Goal: Task Accomplishment & Management: Manage account settings

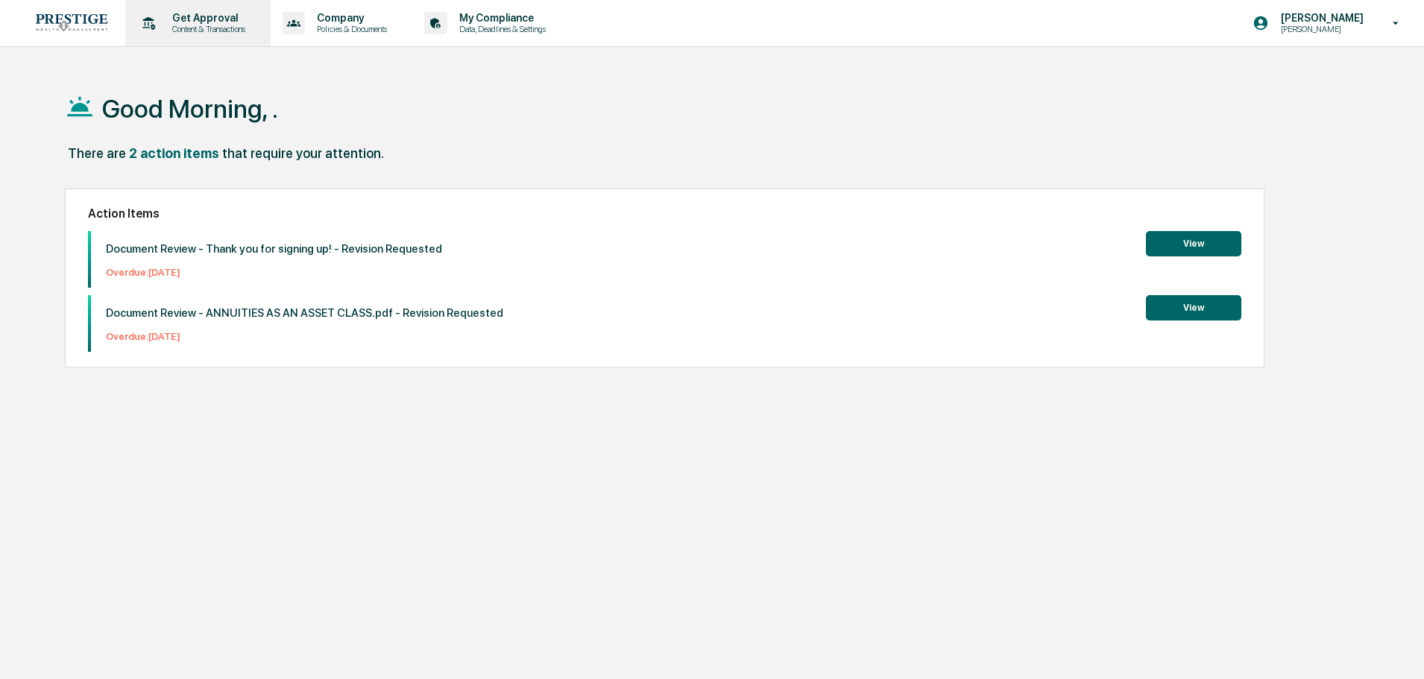
click at [206, 23] on div "Get Approval Content & Transactions" at bounding box center [206, 23] width 92 height 22
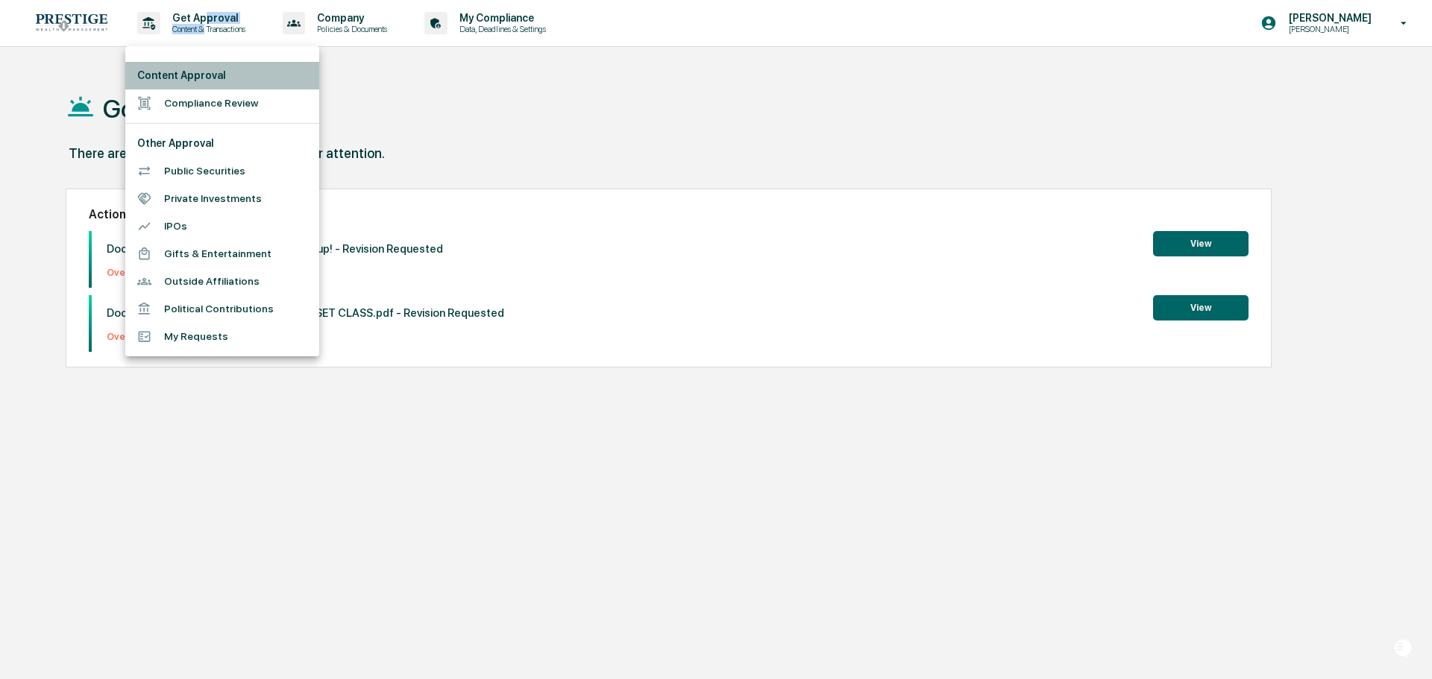
click at [216, 78] on li "Content Approval" at bounding box center [222, 76] width 194 height 28
click at [210, 96] on li "Compliance Review" at bounding box center [222, 103] width 194 height 28
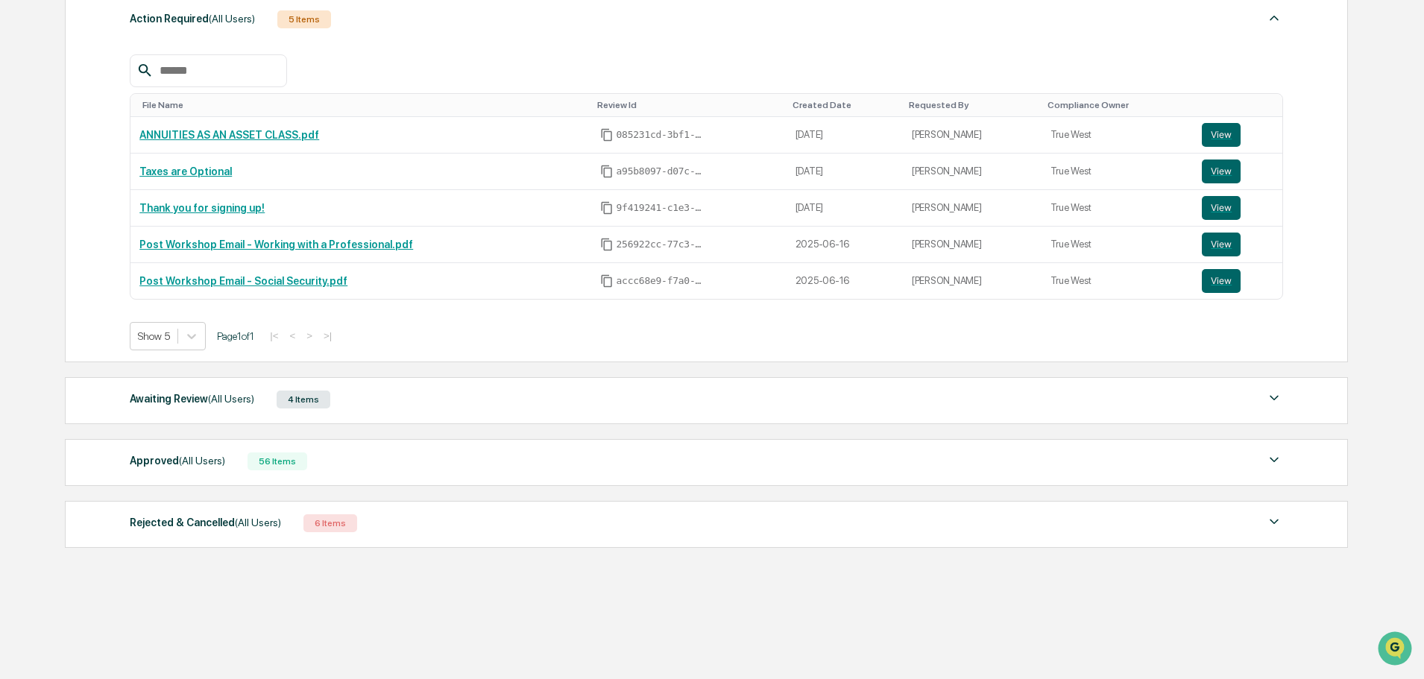
scroll to position [239, 0]
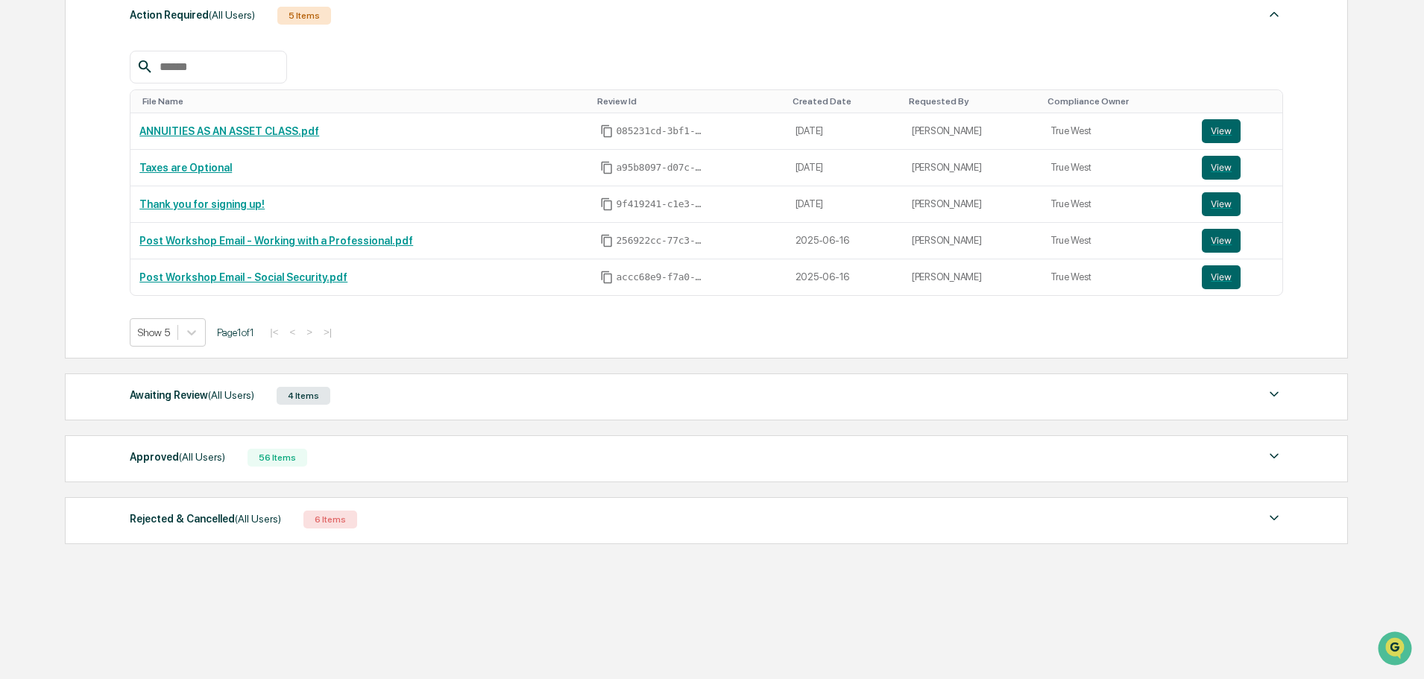
click at [386, 453] on div "Approved (All Users) 56 Items" at bounding box center [707, 457] width 1154 height 21
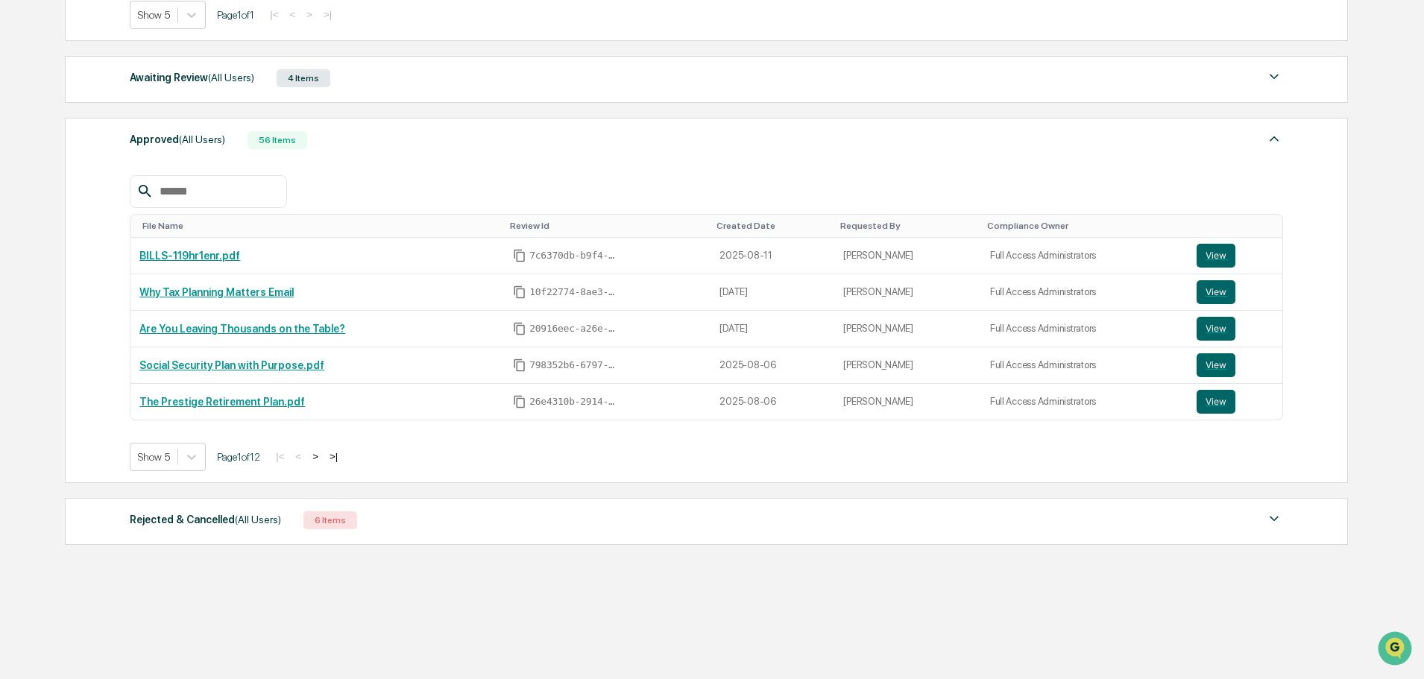
scroll to position [557, 0]
click at [201, 454] on div at bounding box center [191, 456] width 27 height 27
click at [173, 565] on div "Show 50" at bounding box center [168, 563] width 77 height 24
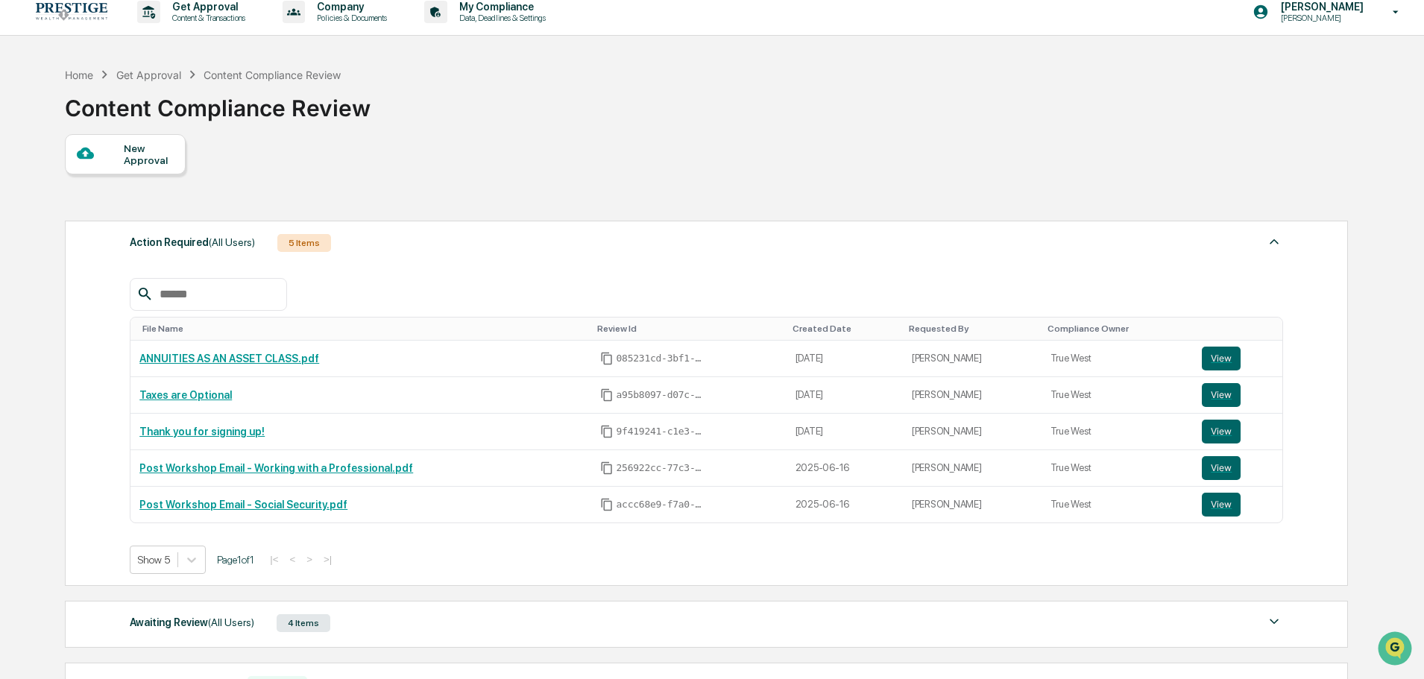
scroll to position [0, 0]
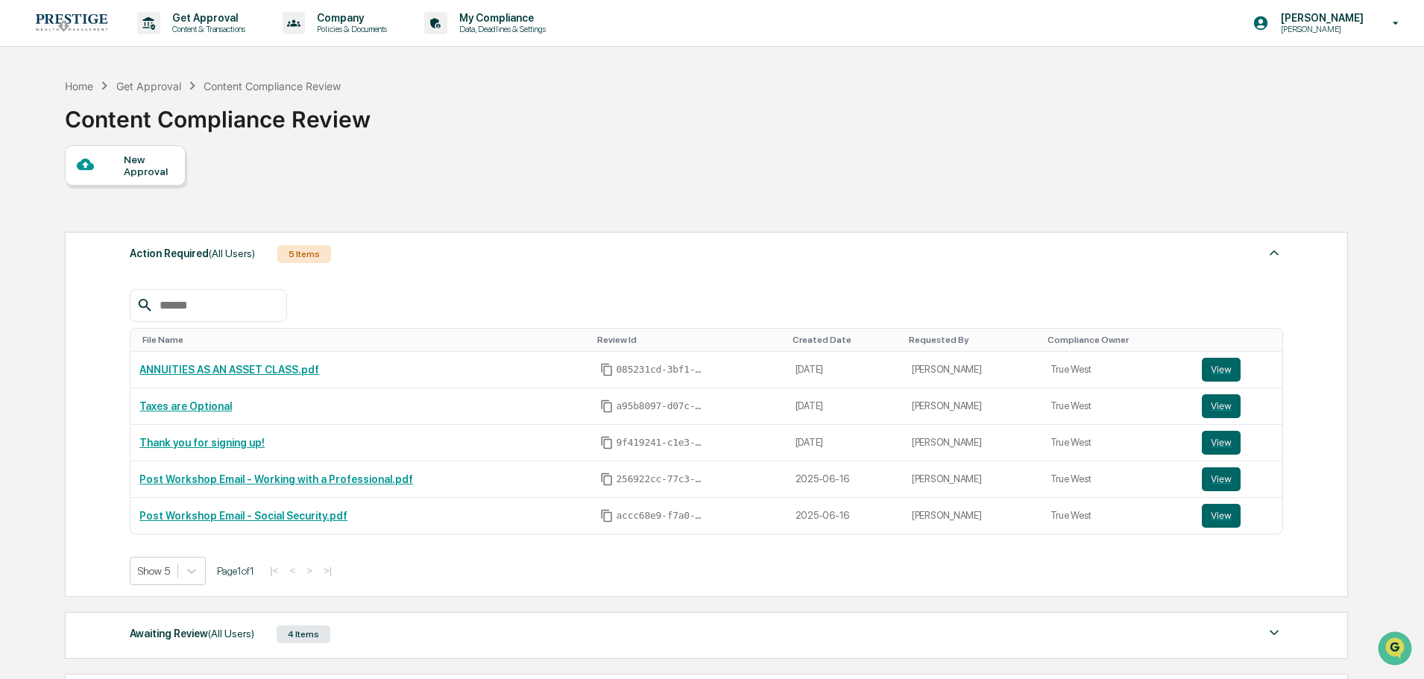
drag, startPoint x: 96, startPoint y: 65, endPoint x: 93, endPoint y: 78, distance: 13.8
click at [93, 78] on div "Home Get Approval Content Compliance Review" at bounding box center [203, 86] width 276 height 16
click at [81, 82] on div "Home" at bounding box center [79, 86] width 28 height 13
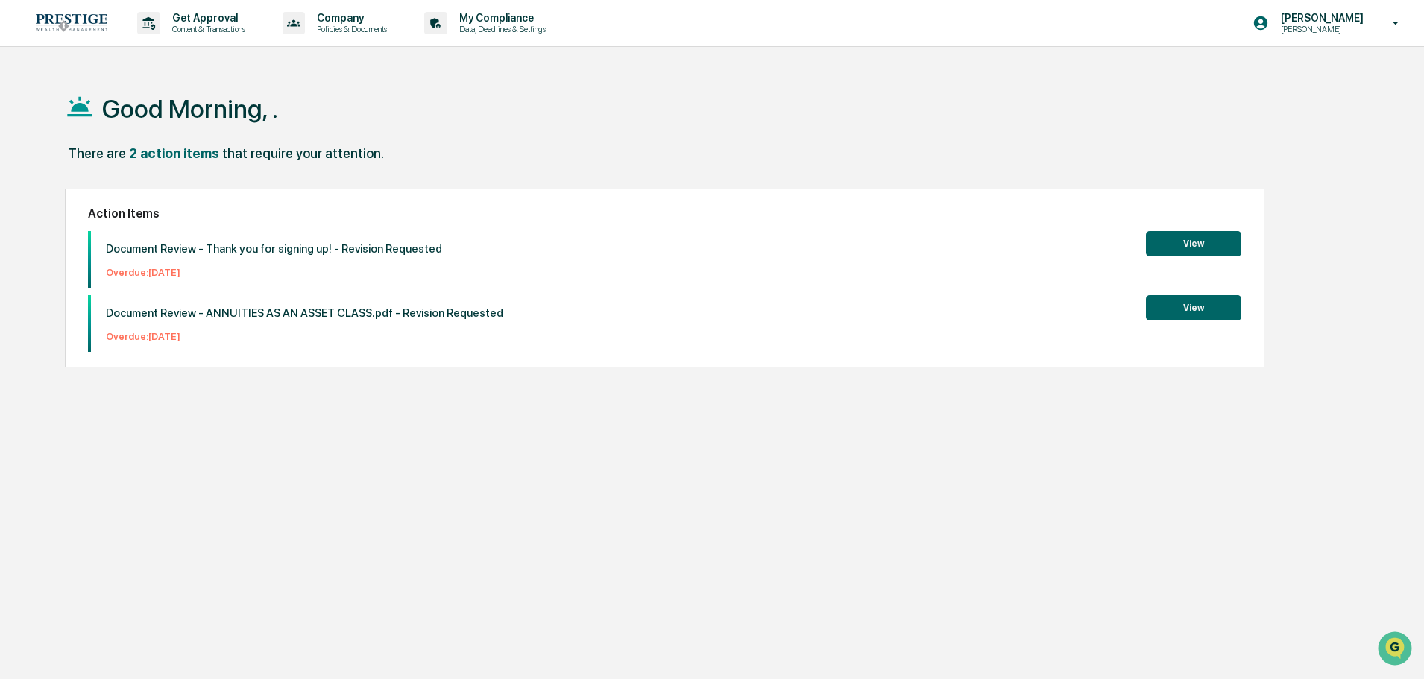
drag, startPoint x: 84, startPoint y: 248, endPoint x: 579, endPoint y: 449, distance: 535.3
click at [579, 449] on div "Good Morning, . There are 2 action items that require your attention. Action It…" at bounding box center [706, 410] width 1327 height 679
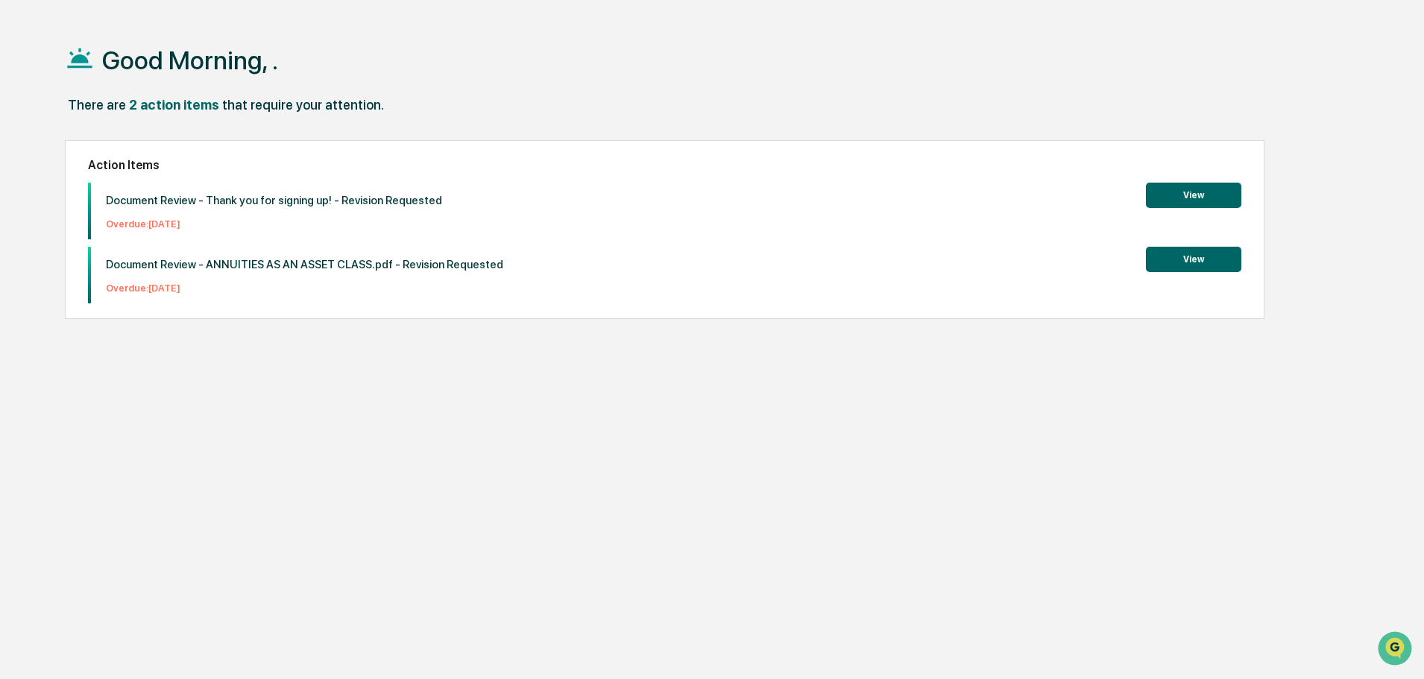
click at [577, 436] on div "Good Morning, . There are 2 action items that require your attention. Action It…" at bounding box center [706, 361] width 1327 height 679
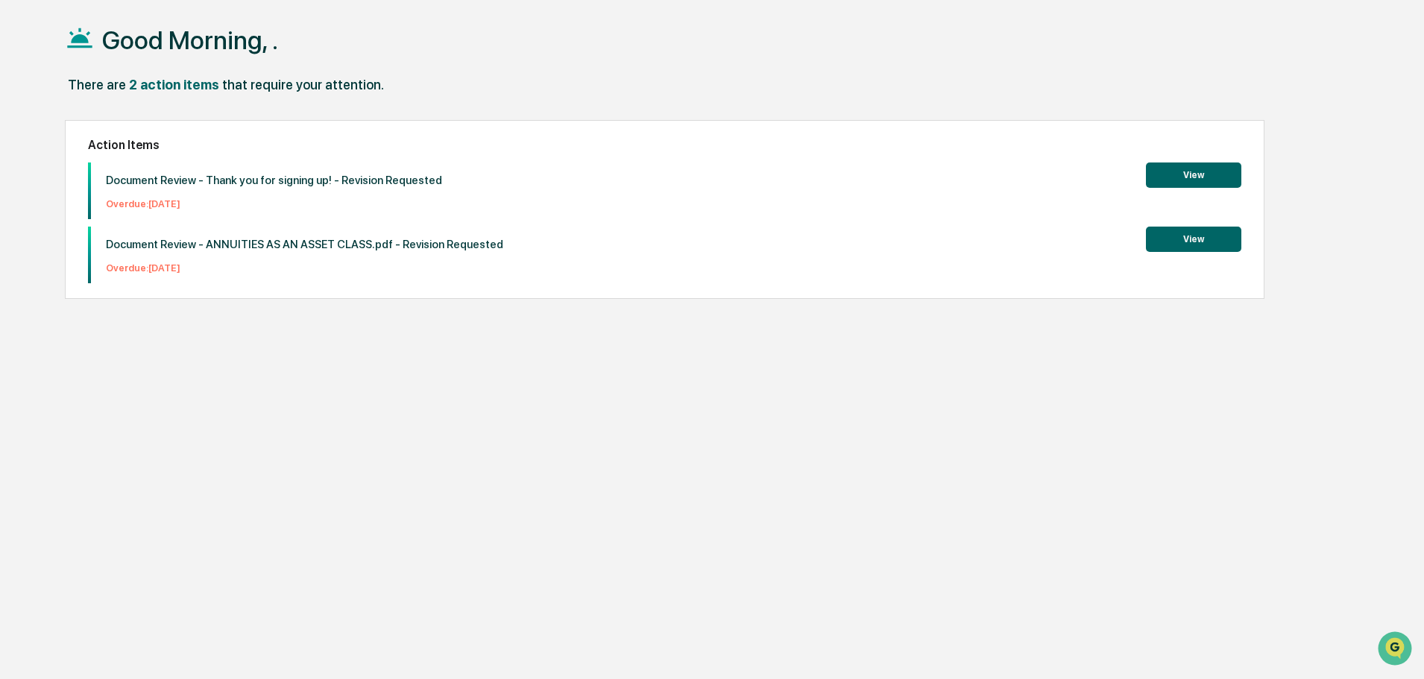
scroll to position [71, 0]
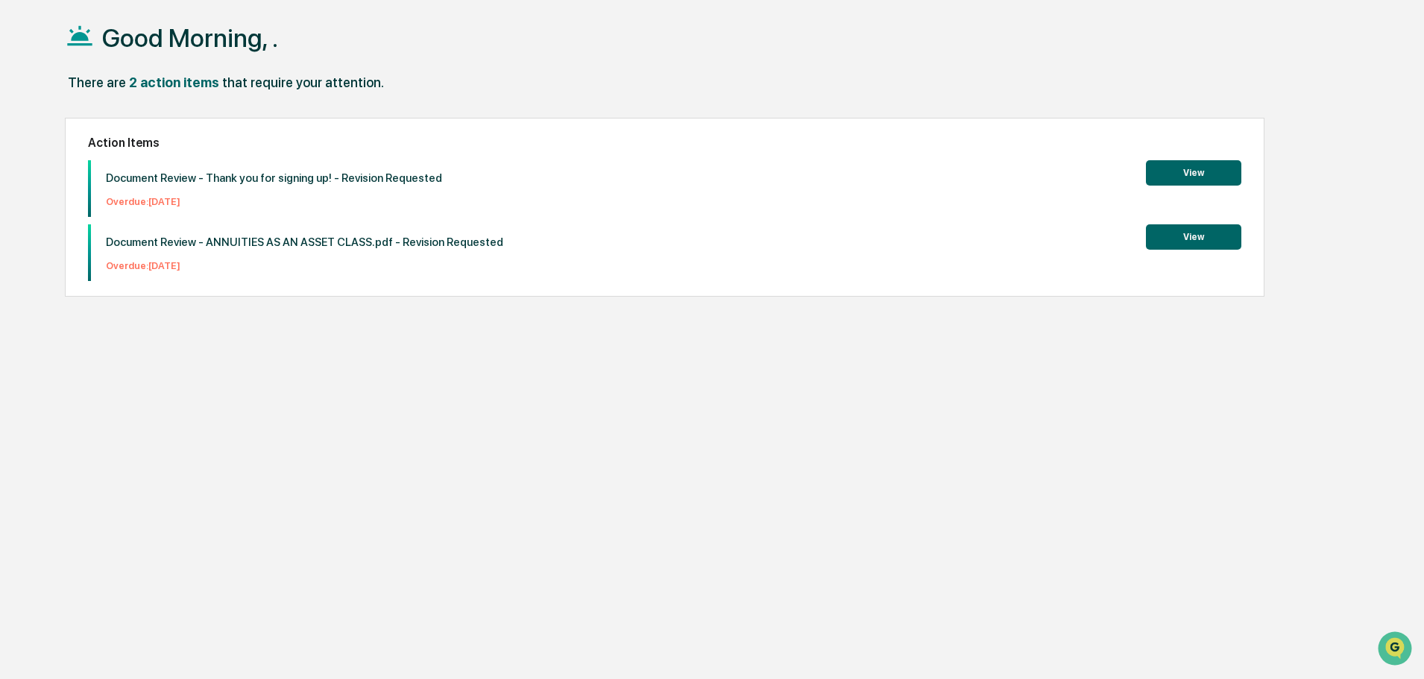
click at [1198, 151] on div "Action Items Document Review - Thank you for signing up! - Revision Requested O…" at bounding box center [665, 207] width 1200 height 179
click at [1196, 167] on button "View" at bounding box center [1193, 172] width 95 height 25
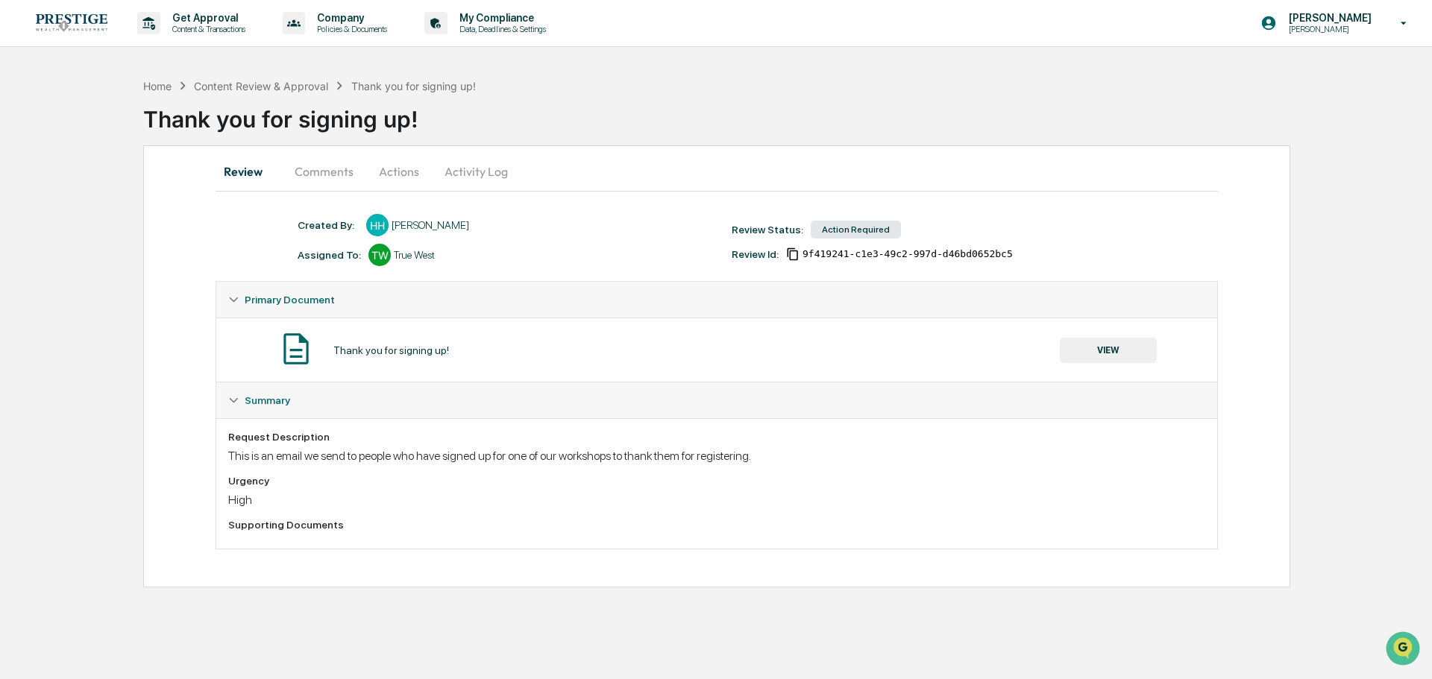
click at [1099, 326] on div "Thank you for signing up! VIEW" at bounding box center [716, 350] width 1001 height 64
click at [1099, 348] on button "VIEW" at bounding box center [1108, 350] width 97 height 25
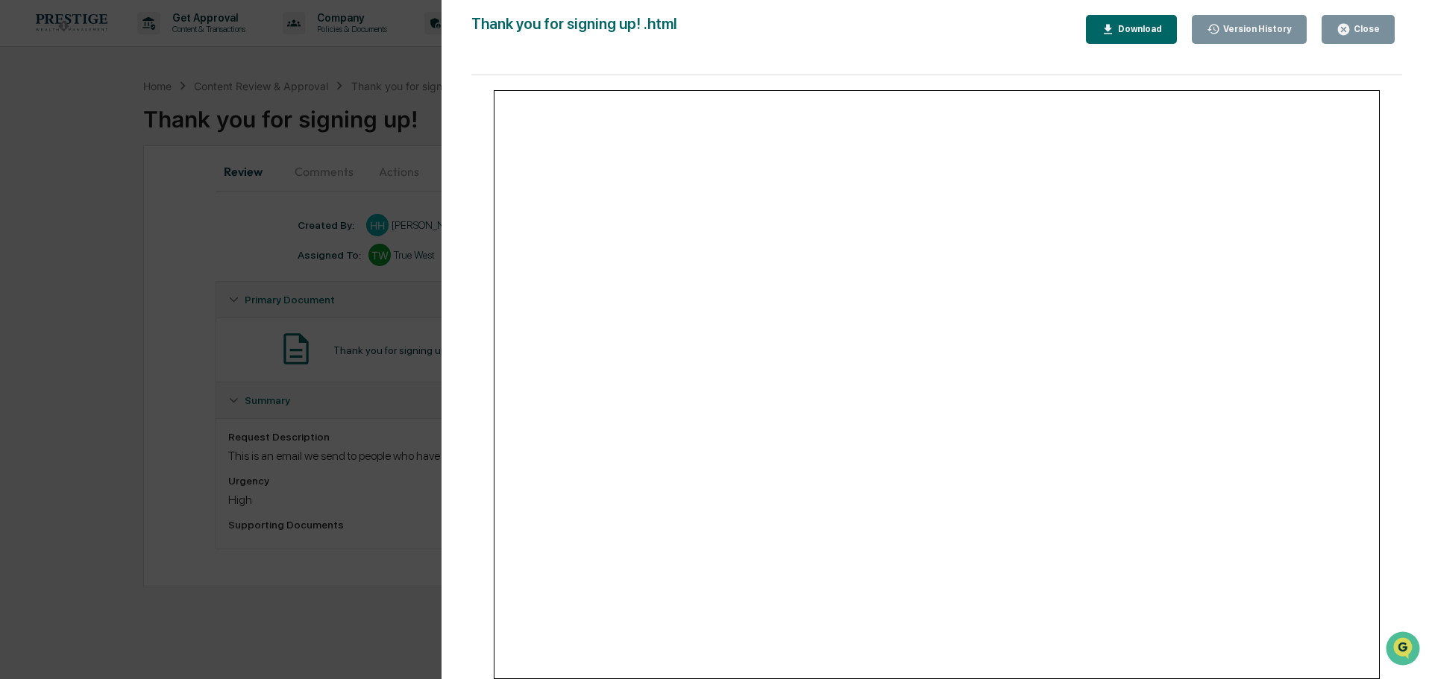
click at [315, 215] on div "Version History [DATE] 05:22 PM [PERSON_NAME] Thank you for signing up! .html C…" at bounding box center [716, 339] width 1432 height 679
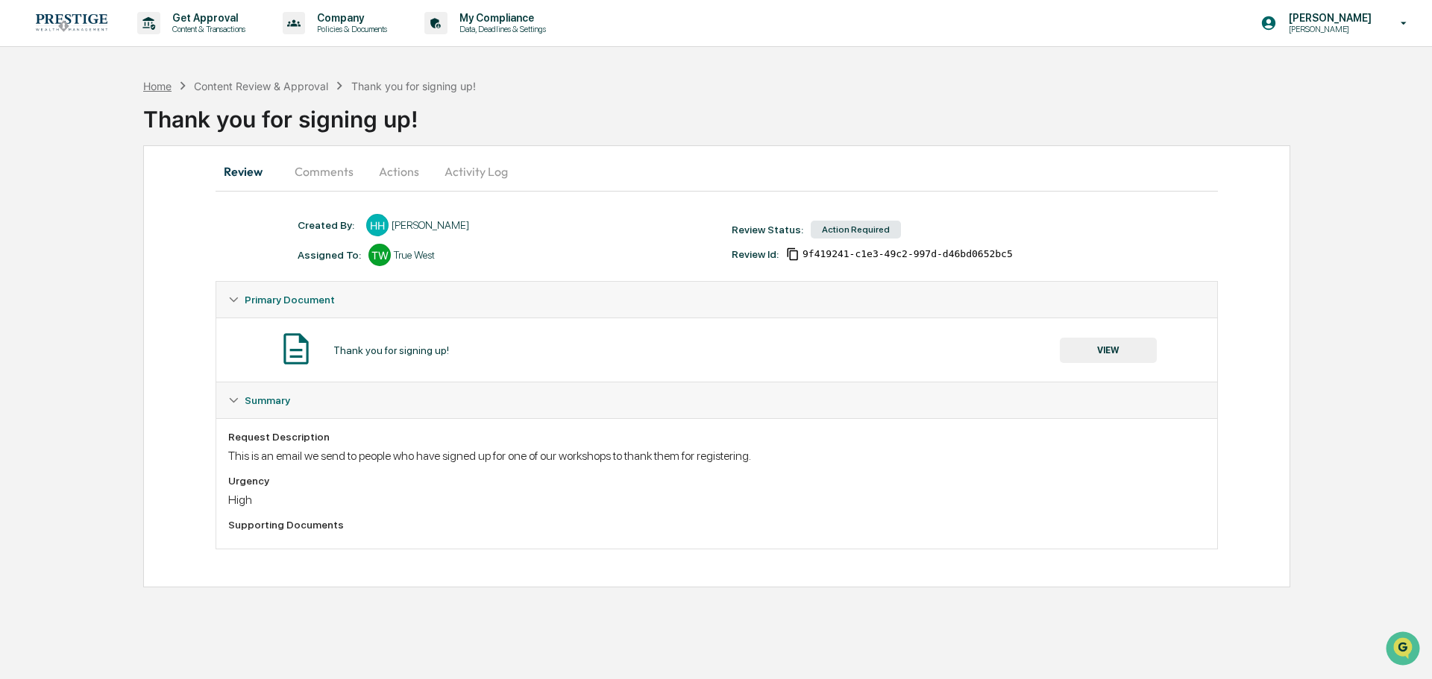
click at [167, 81] on div "Home" at bounding box center [157, 86] width 28 height 13
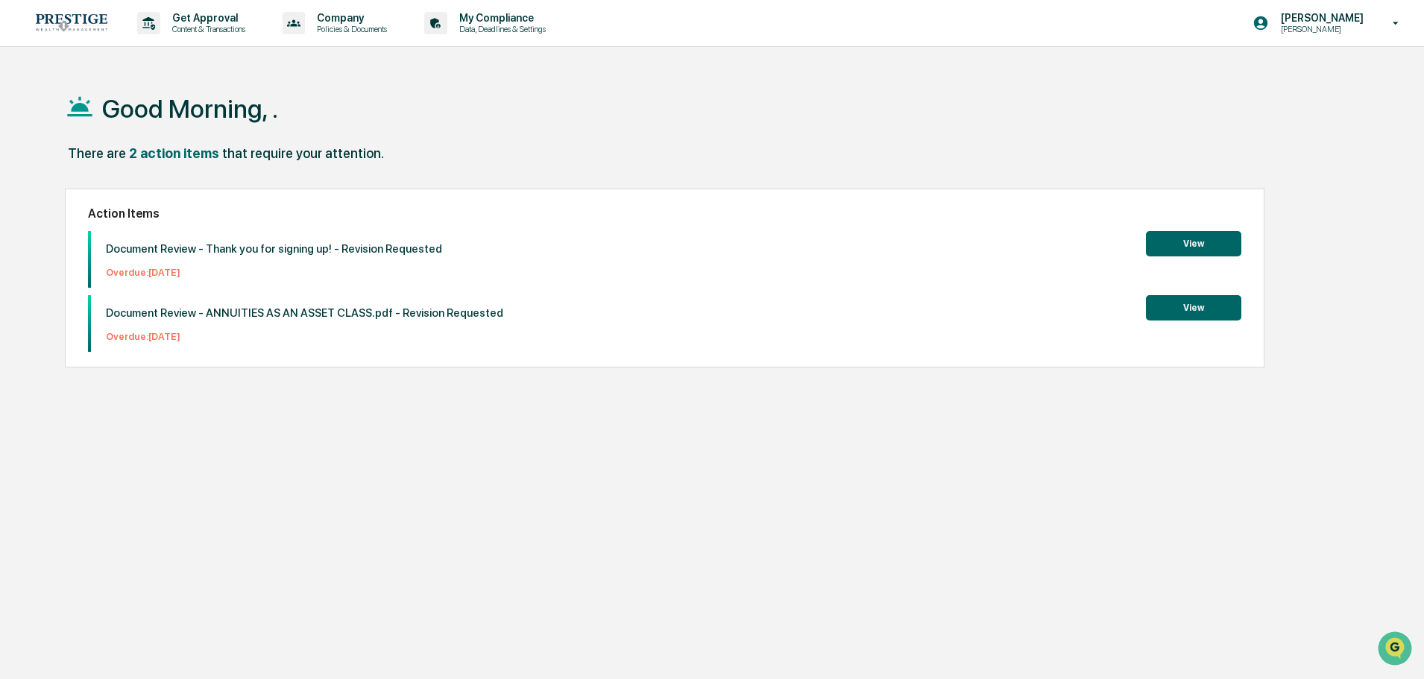
click at [1184, 302] on button "View" at bounding box center [1193, 307] width 95 height 25
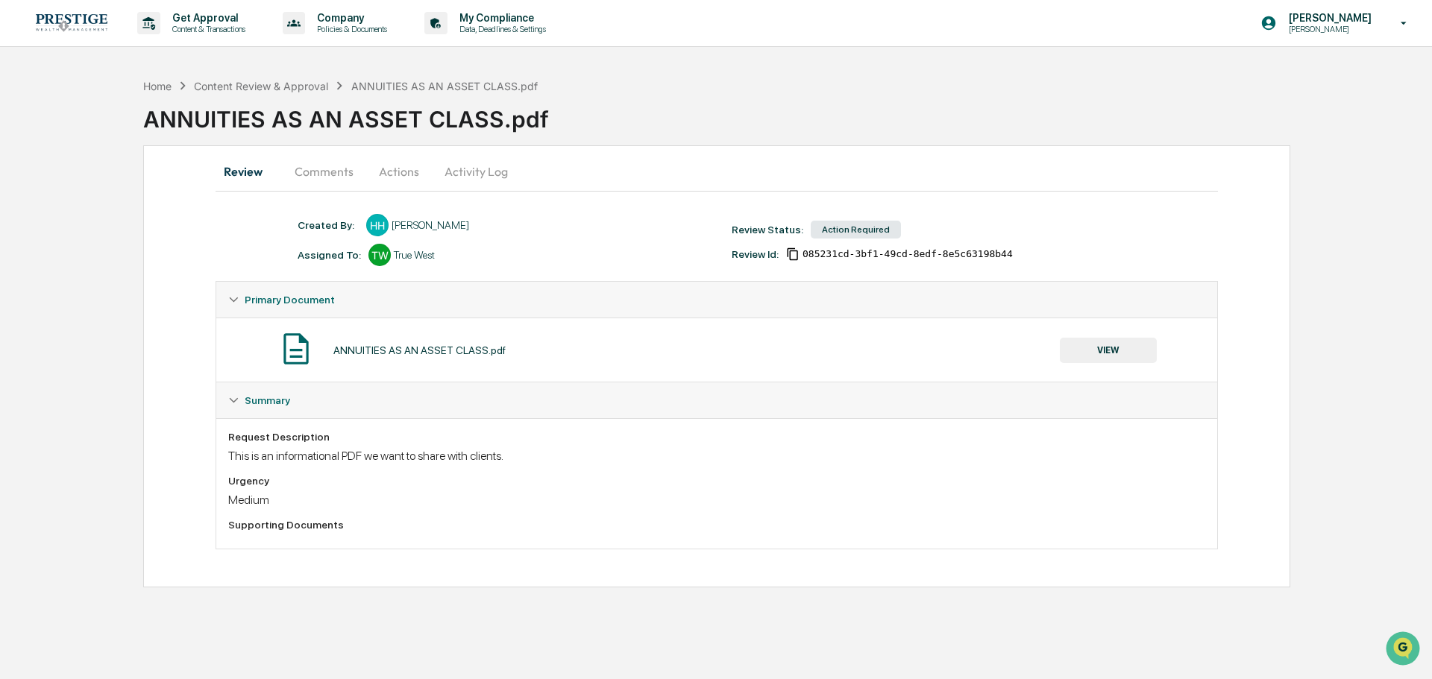
click at [1134, 357] on button "VIEW" at bounding box center [1108, 350] width 97 height 25
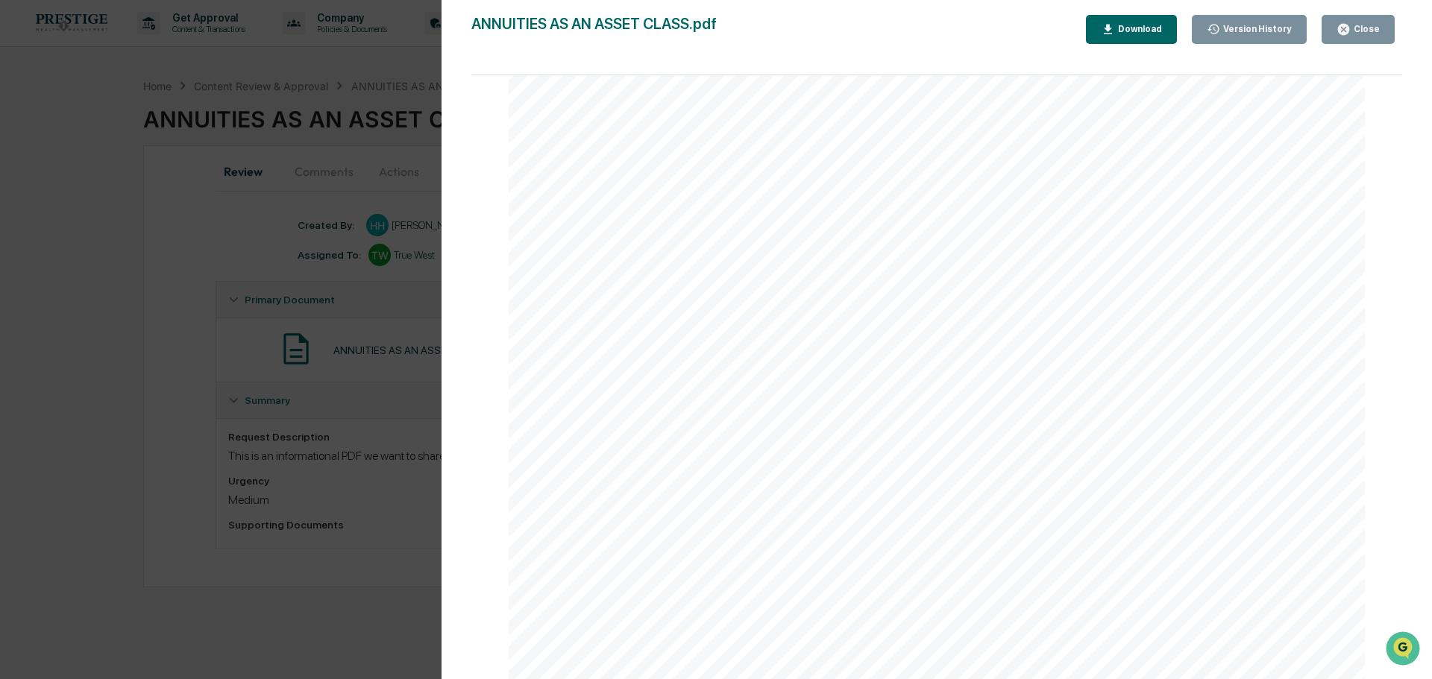
scroll to position [12105, 0]
click at [344, 229] on div "Version History [DATE] 09:03 PM [PERSON_NAME] ANNUITIES AS AN ASSET CLASS.pdf C…" at bounding box center [716, 339] width 1432 height 679
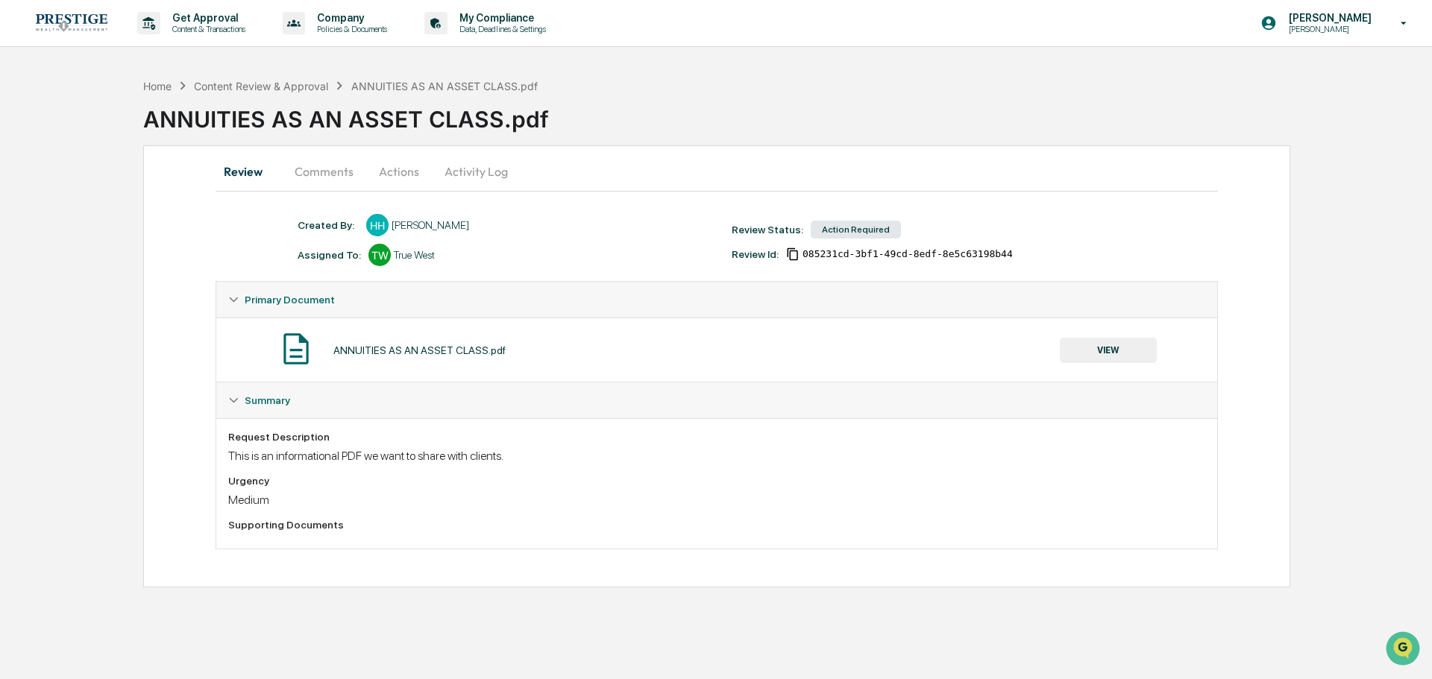
click at [77, 22] on img at bounding box center [72, 22] width 72 height 17
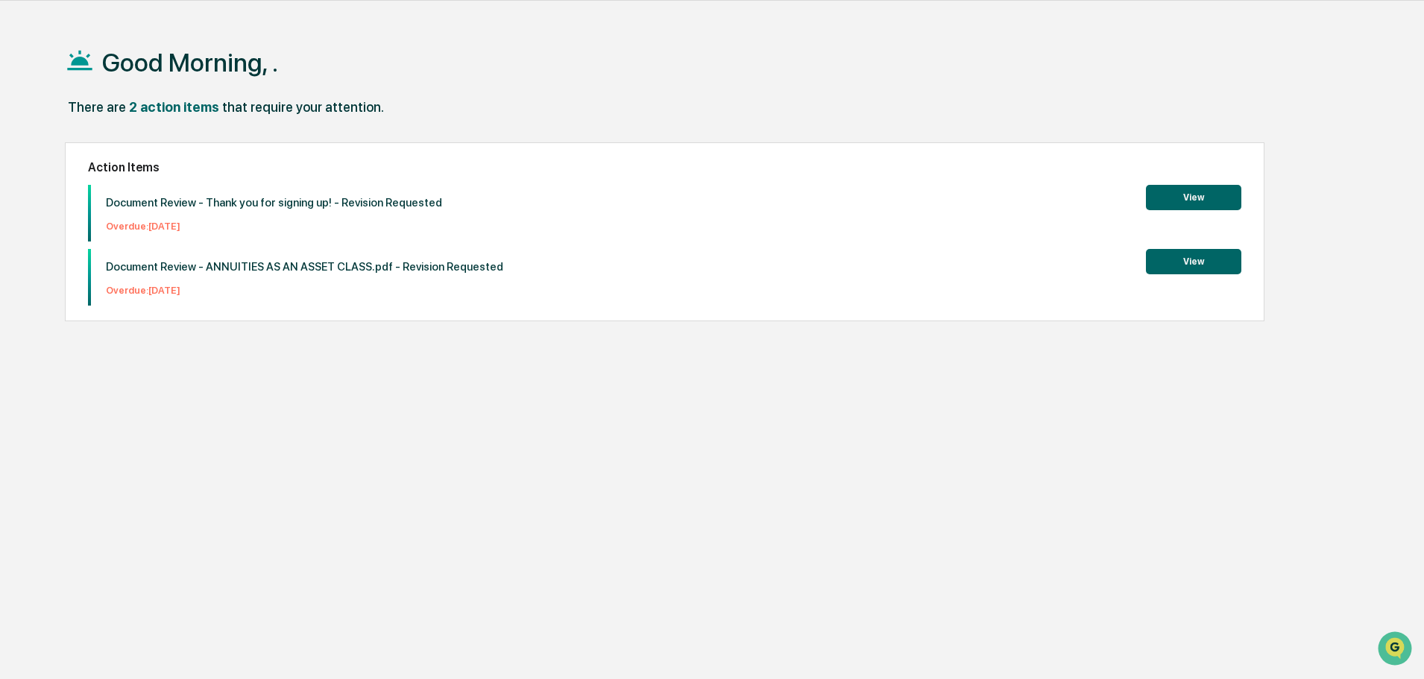
scroll to position [71, 0]
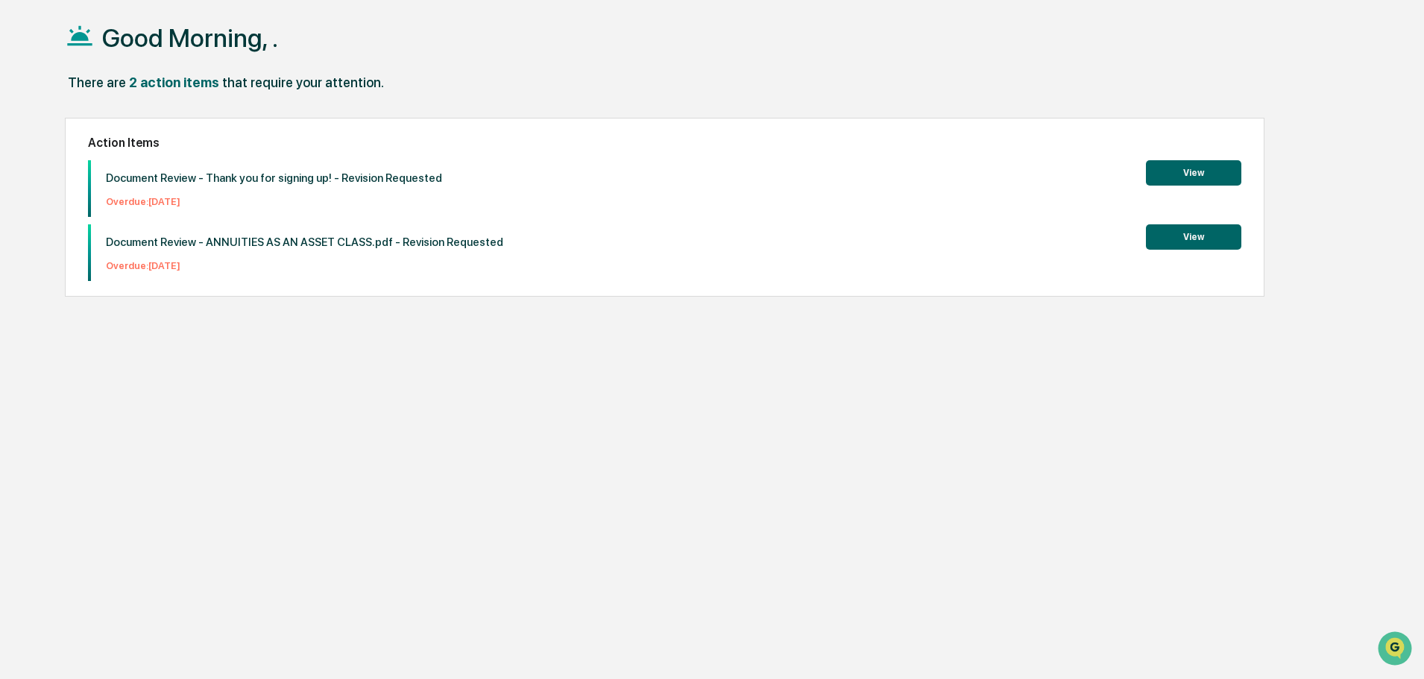
click at [1171, 172] on button "View" at bounding box center [1193, 172] width 95 height 25
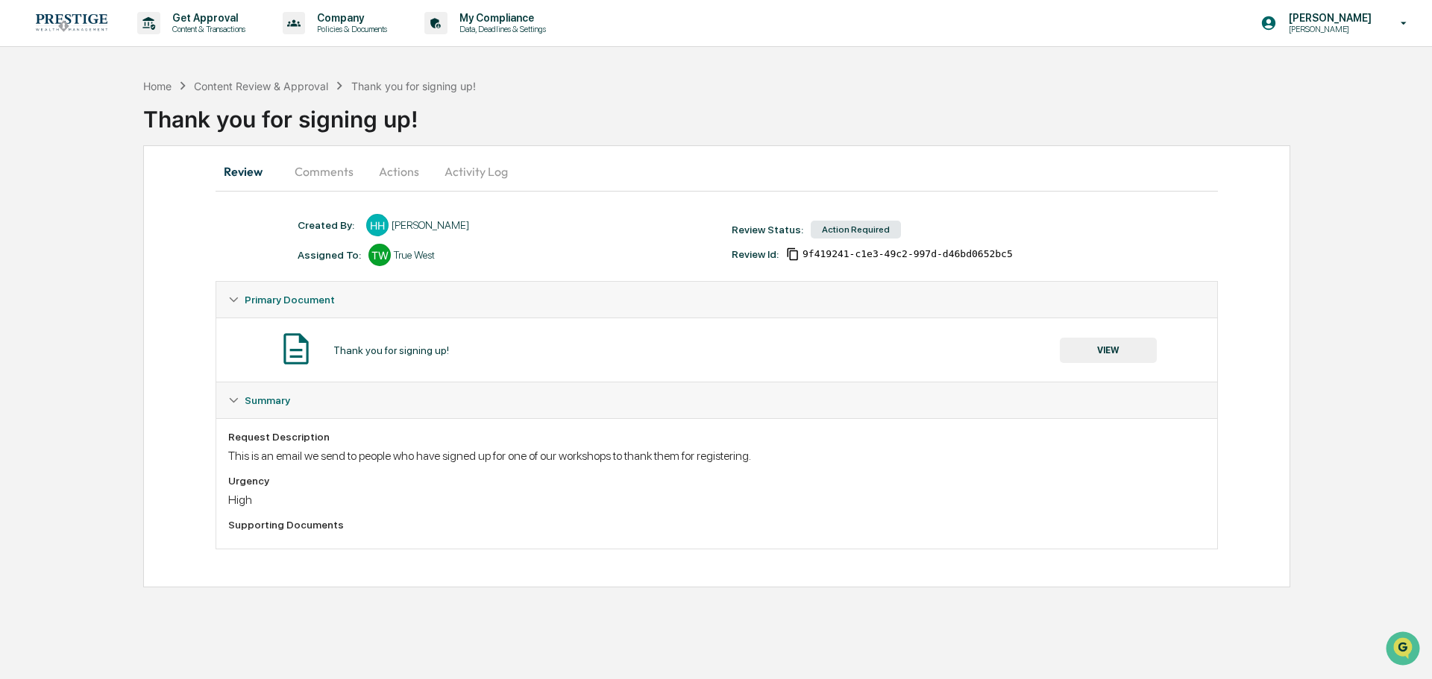
click at [395, 157] on button "Actions" at bounding box center [398, 172] width 67 height 36
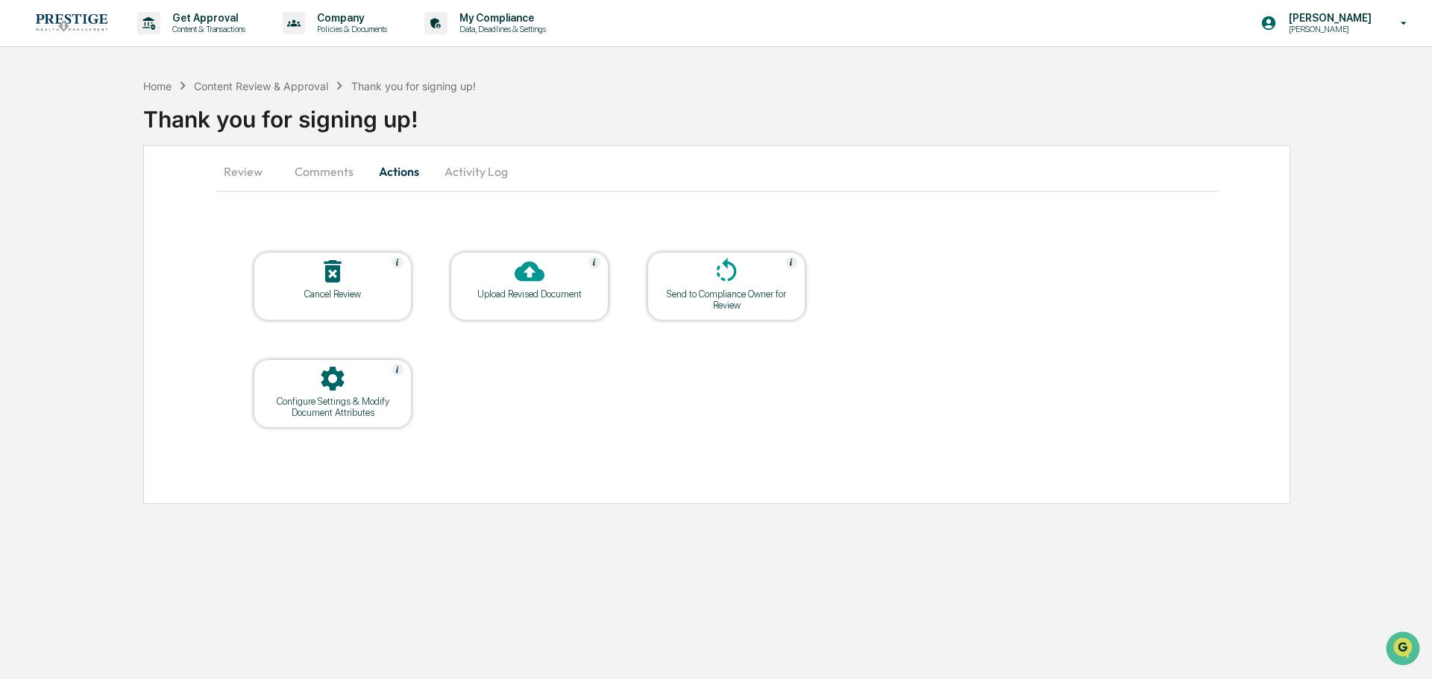
click at [355, 294] on div "Cancel Review" at bounding box center [333, 294] width 134 height 11
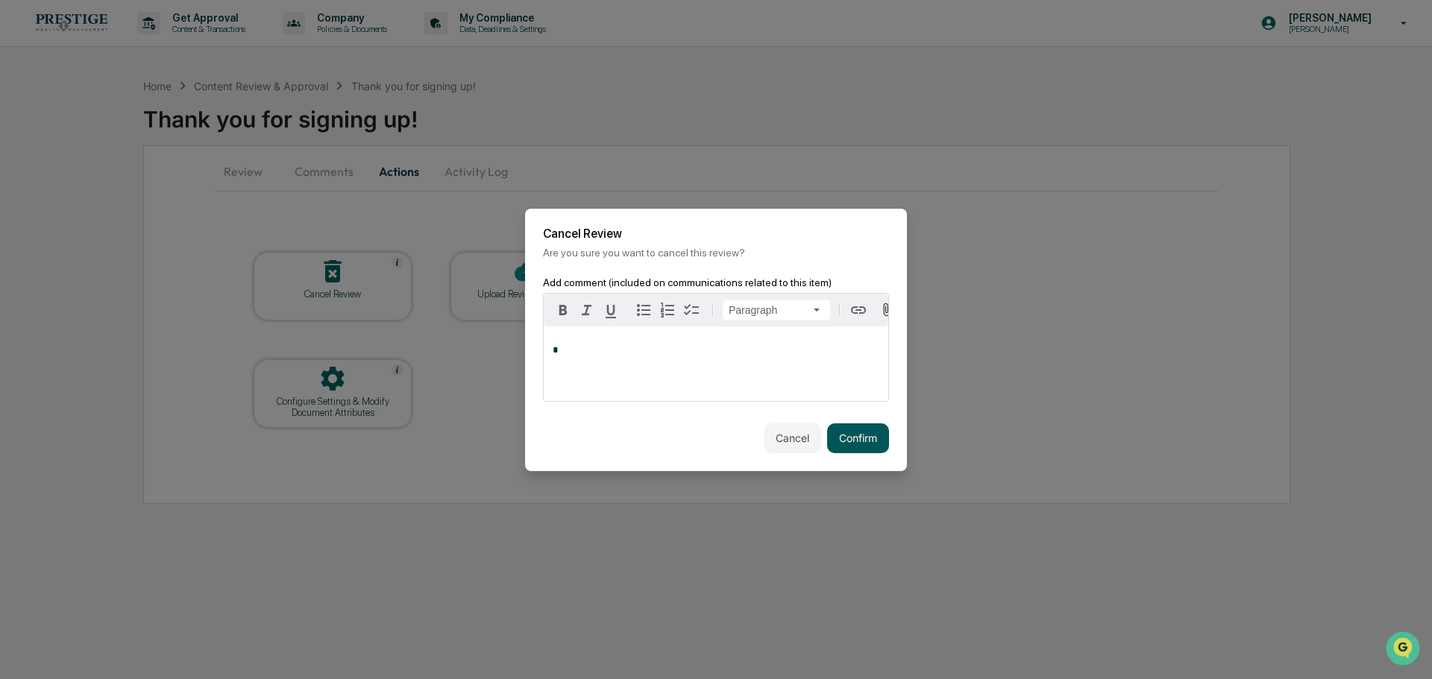
click at [876, 442] on button "Confirm" at bounding box center [858, 439] width 62 height 30
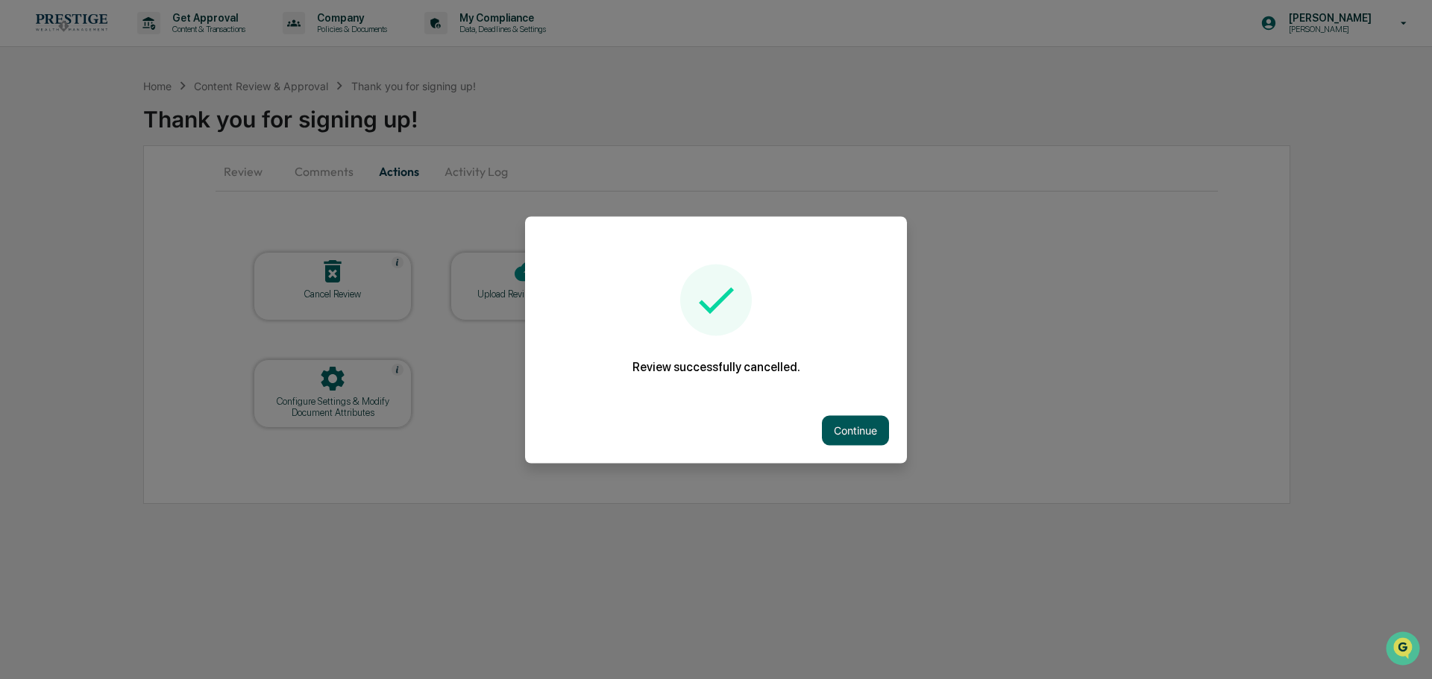
click at [869, 426] on button "Continue" at bounding box center [855, 430] width 67 height 30
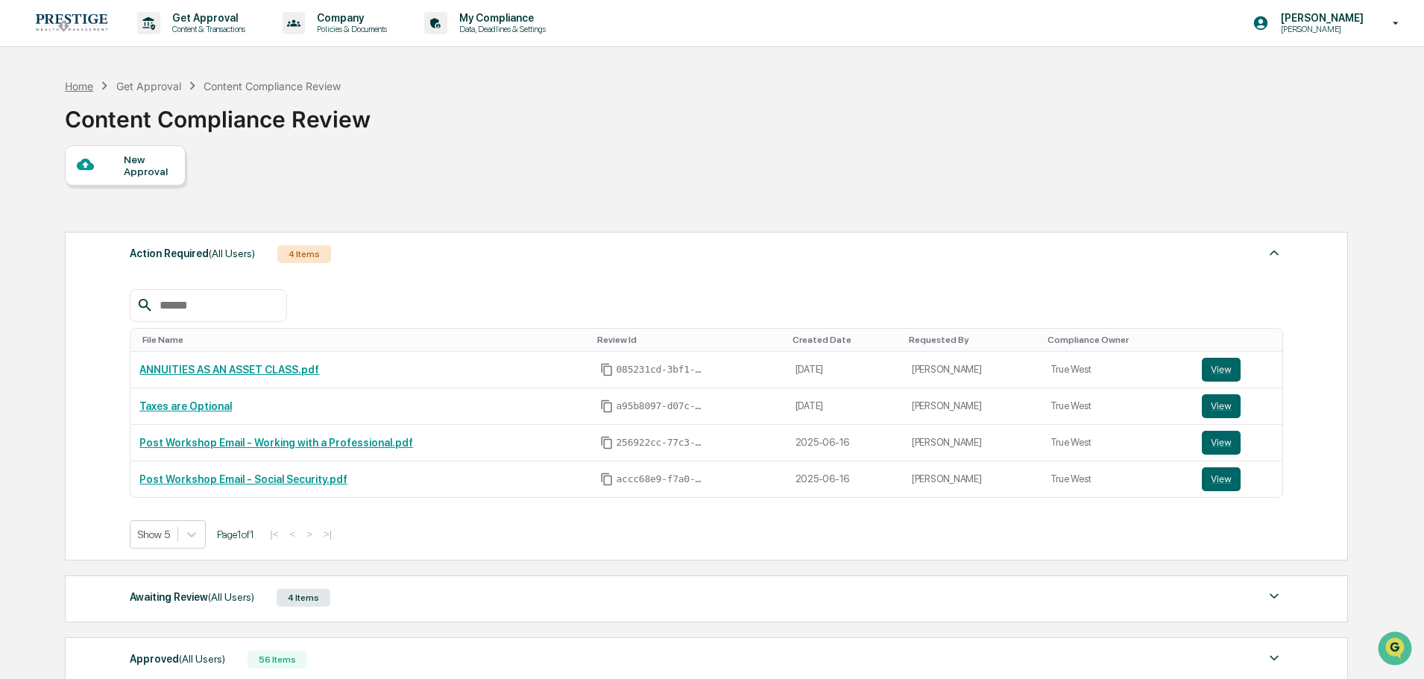
click at [89, 80] on div "Home" at bounding box center [79, 86] width 28 height 13
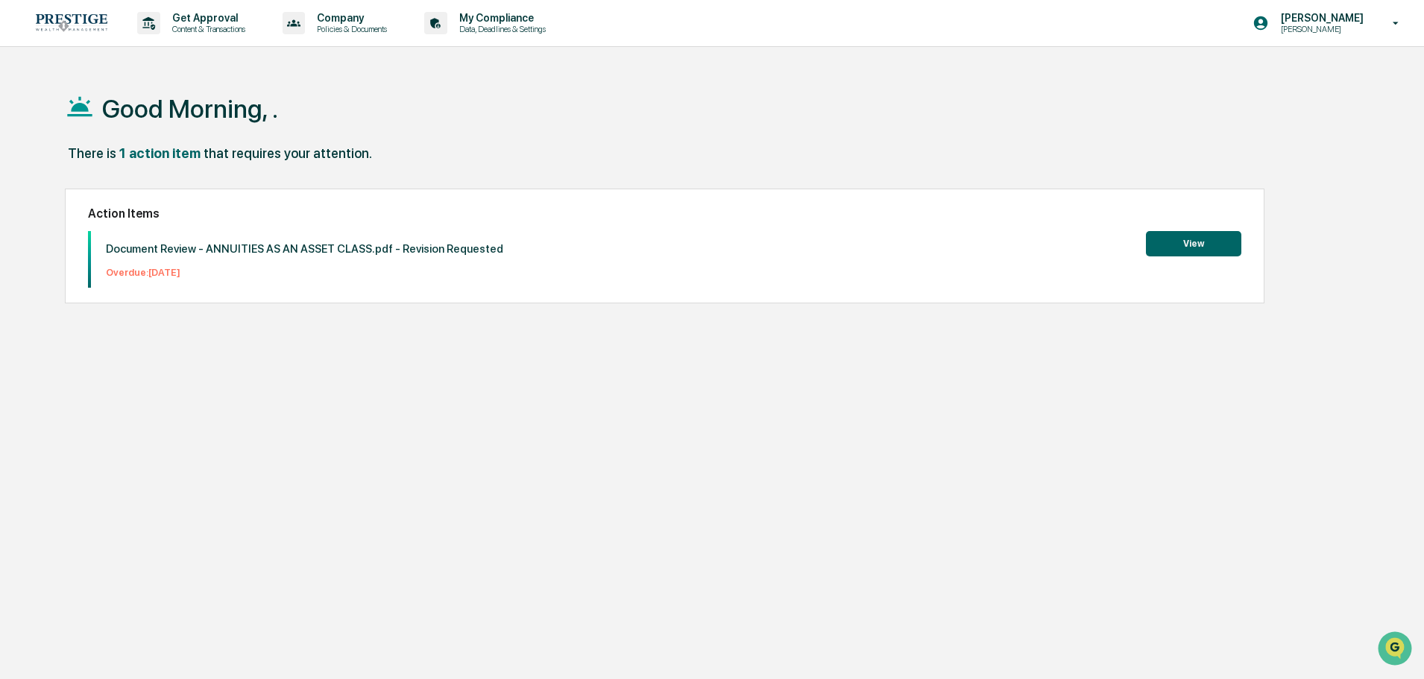
click at [1240, 238] on button "View" at bounding box center [1193, 243] width 95 height 25
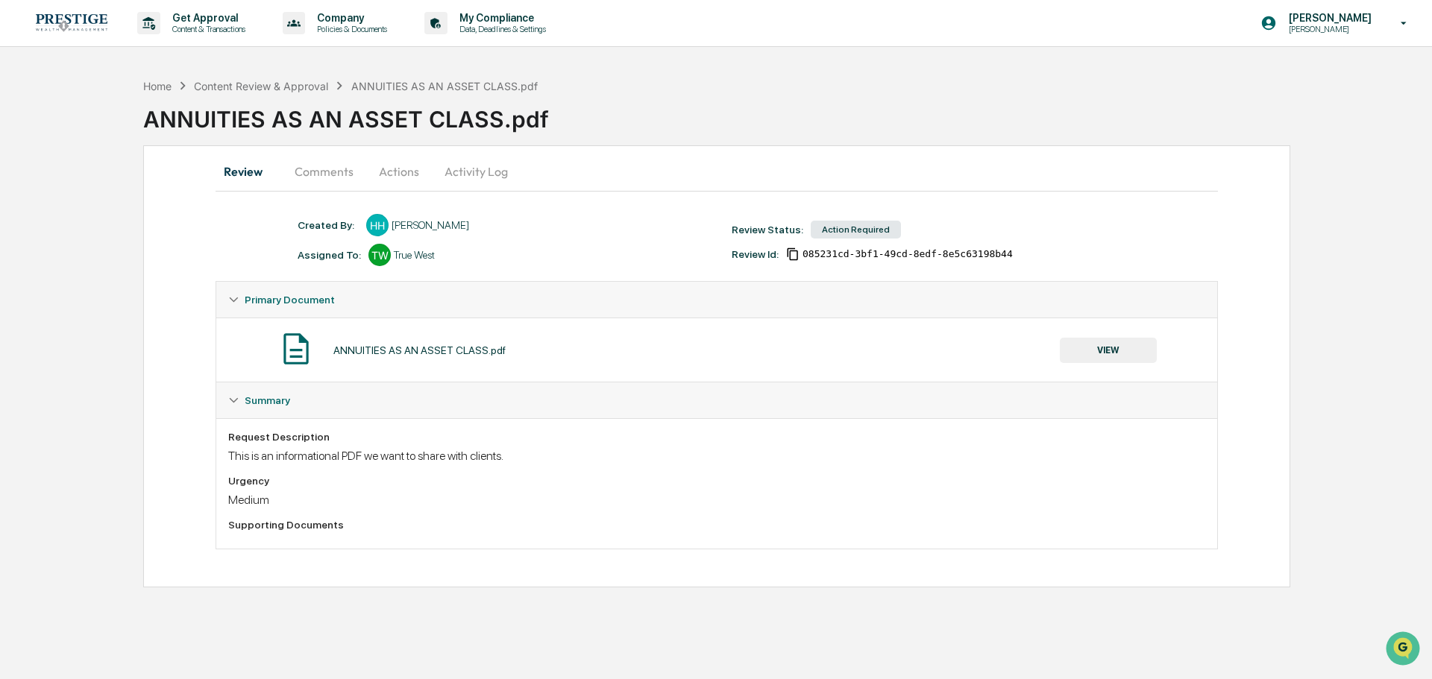
click at [424, 166] on button "Actions" at bounding box center [398, 172] width 67 height 36
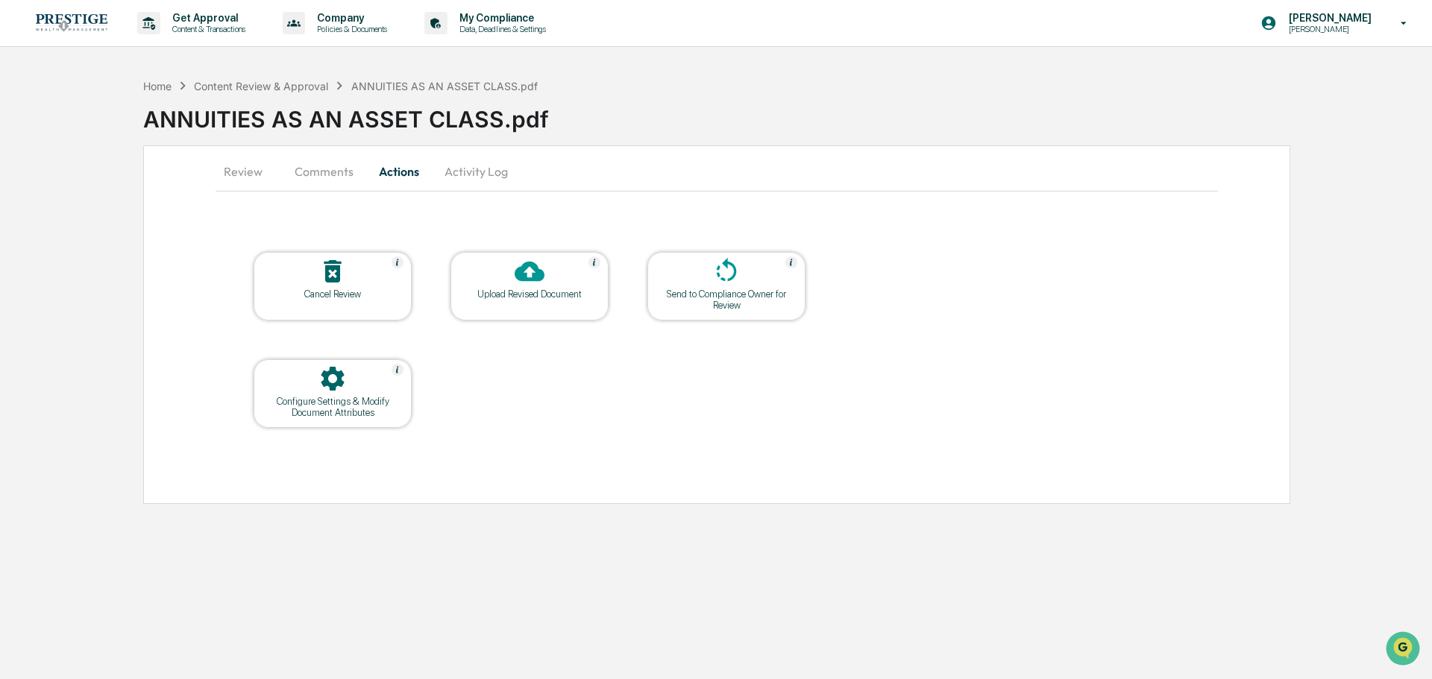
click at [338, 280] on icon at bounding box center [332, 271] width 17 height 22
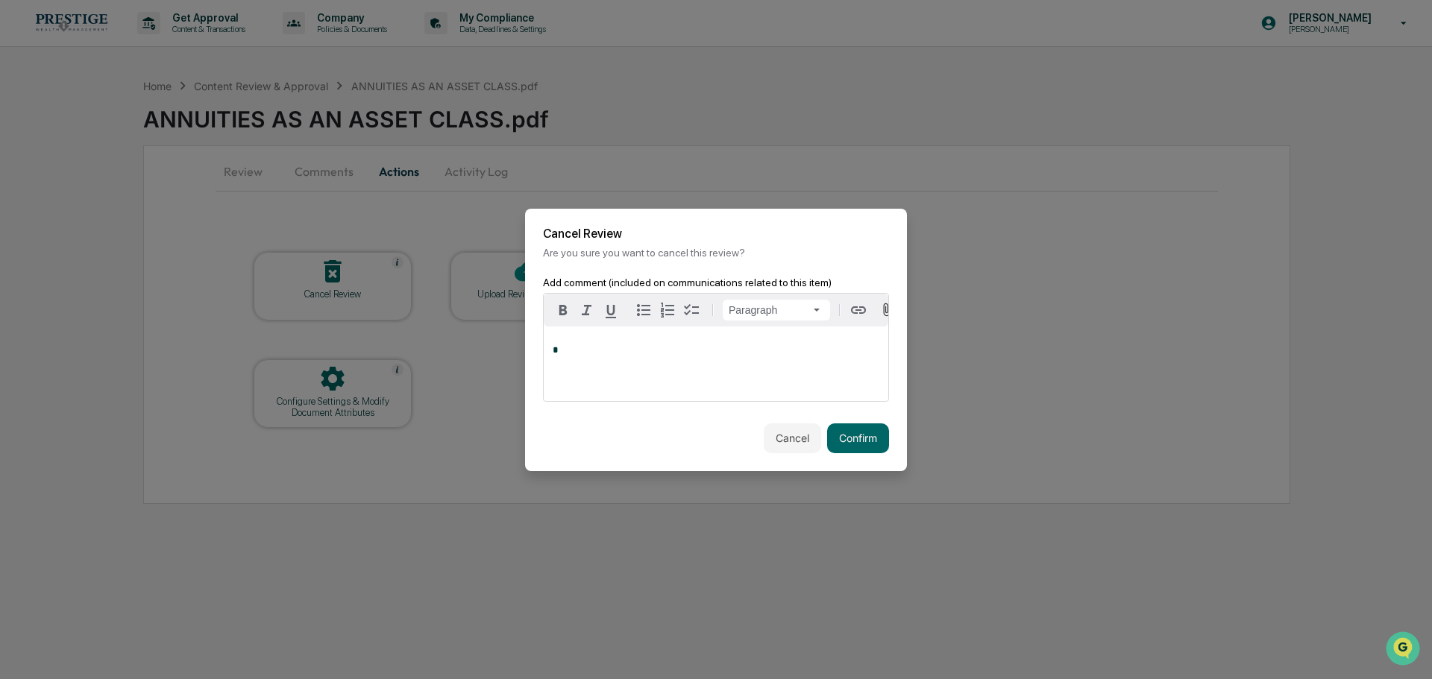
click at [875, 459] on div "Cancel Confirm" at bounding box center [716, 439] width 382 height 66
click at [862, 444] on button "Confirm" at bounding box center [858, 439] width 62 height 30
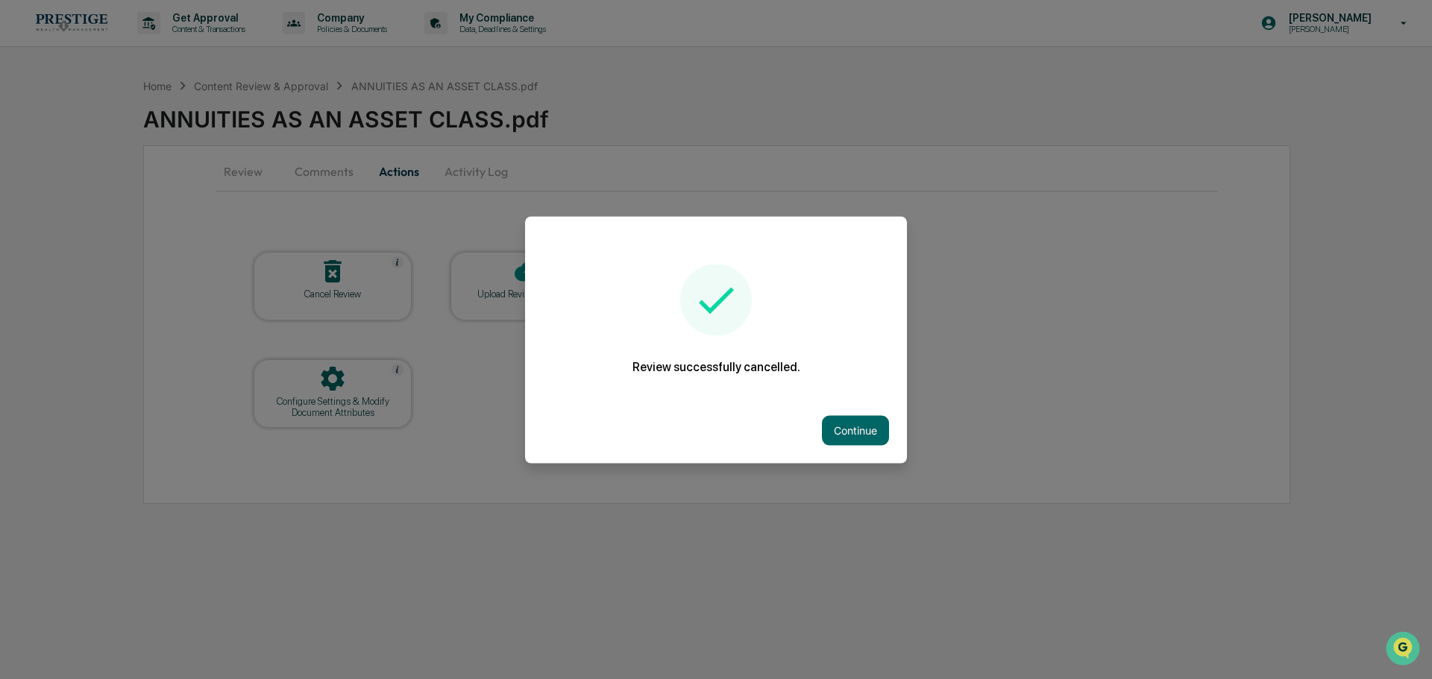
drag, startPoint x: 146, startPoint y: 75, endPoint x: 353, endPoint y: 207, distance: 244.8
click at [262, 168] on div at bounding box center [716, 339] width 1432 height 679
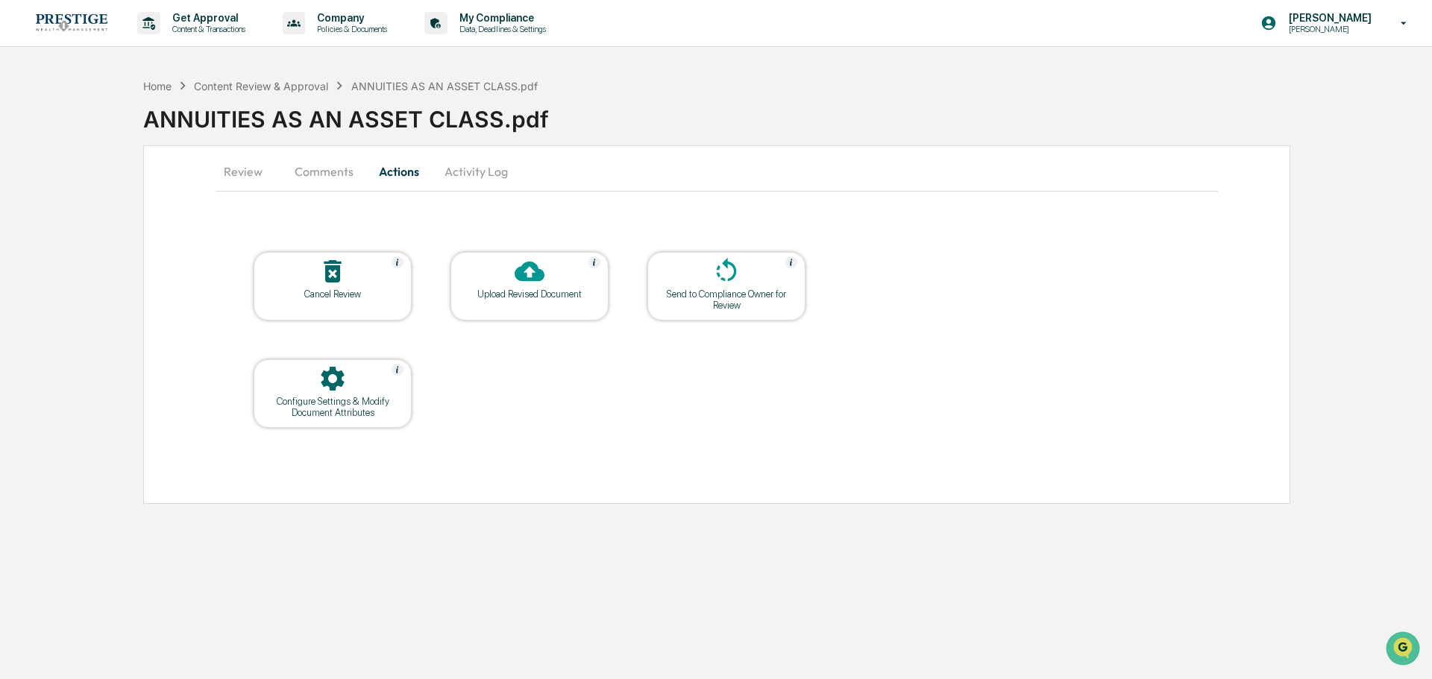
click at [136, 82] on div "Home Content Review & Approval ANNUITIES AS AN ASSET CLASS.pdf ANNUITIES AS AN …" at bounding box center [716, 287] width 1432 height 433
click at [145, 82] on div "Home" at bounding box center [157, 86] width 28 height 13
